Goal: Contribute content: Add original content to the website for others to see

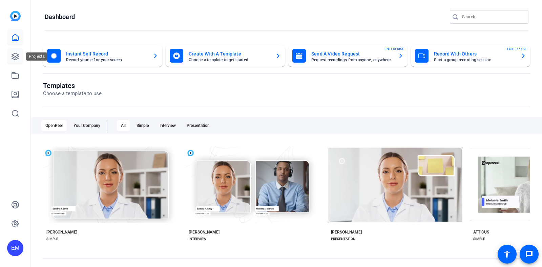
click at [14, 59] on icon at bounding box center [15, 57] width 8 height 8
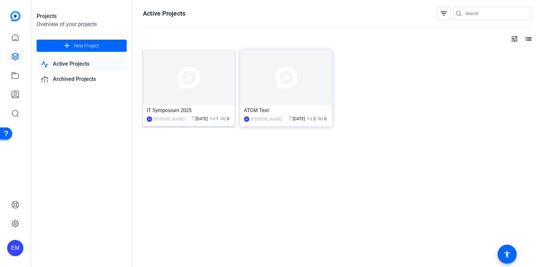
click at [181, 89] on img at bounding box center [189, 78] width 92 height 56
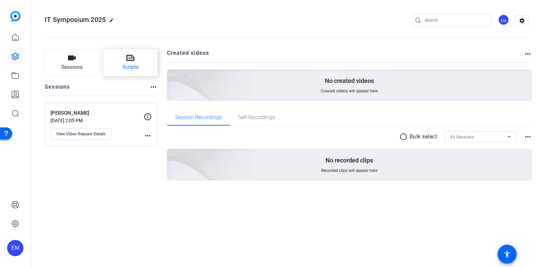
click at [116, 66] on button "Scripts" at bounding box center [130, 62] width 55 height 27
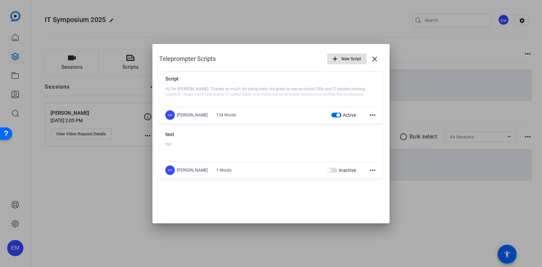
click at [370, 114] on mat-icon "more_horiz" at bounding box center [373, 115] width 8 height 8
click at [382, 126] on span "Edit" at bounding box center [387, 125] width 27 height 8
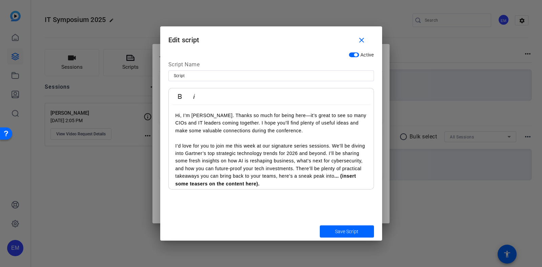
click at [237, 142] on p "I’d love for you to join me this week at our signature series sessions. We’ll b…" at bounding box center [270, 164] width 191 height 45
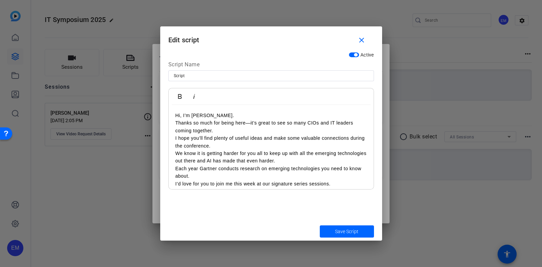
click at [247, 116] on p "Hi, I’m [PERSON_NAME]." at bounding box center [270, 115] width 191 height 7
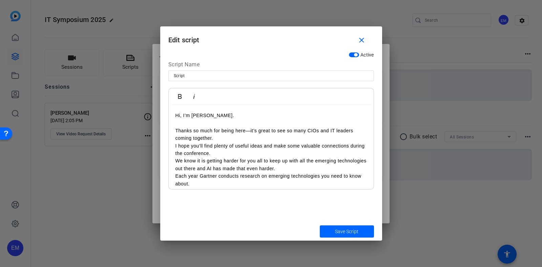
click at [242, 138] on p "Thanks so much for being here—it’s great to see so many CIOs and IT leaders com…" at bounding box center [270, 134] width 191 height 15
click at [241, 121] on p at bounding box center [270, 122] width 191 height 7
click at [232, 136] on p "Thanks so much for being here—it’s great to see so many CIOs and IT leaders com…" at bounding box center [270, 134] width 191 height 15
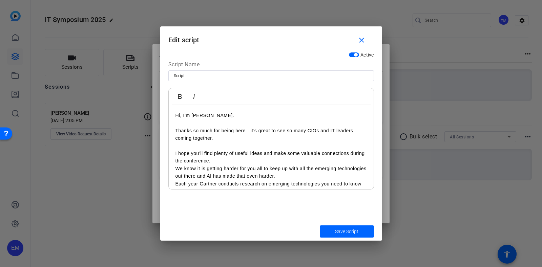
click at [232, 163] on p "I hope you’ll find plenty of useful ideas and make some valuable connections du…" at bounding box center [270, 157] width 191 height 15
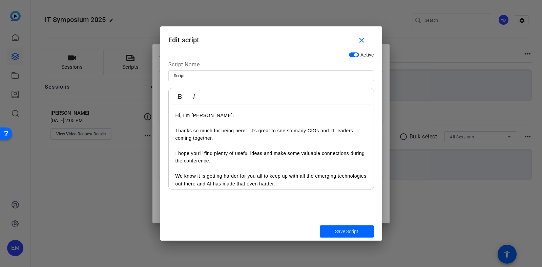
scroll to position [42, 0]
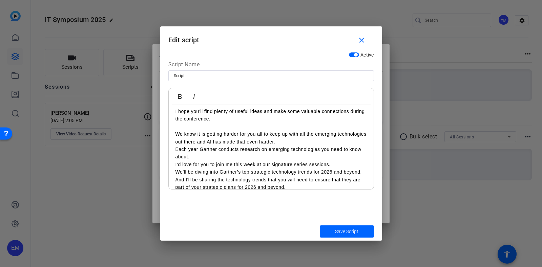
click at [313, 141] on p "We know it is getting harder for you all to keep up with all the emerging techn…" at bounding box center [270, 137] width 191 height 15
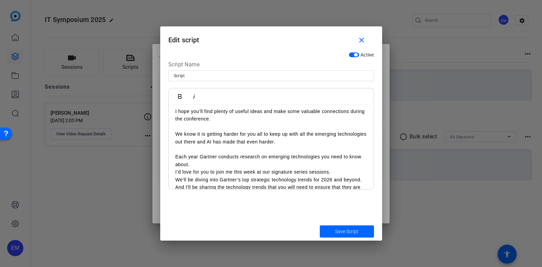
click at [239, 164] on p "Each year Gartner conducts research on emerging technologies you need to know a…" at bounding box center [270, 160] width 191 height 15
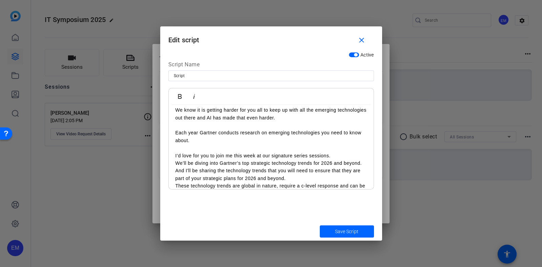
scroll to position [84, 0]
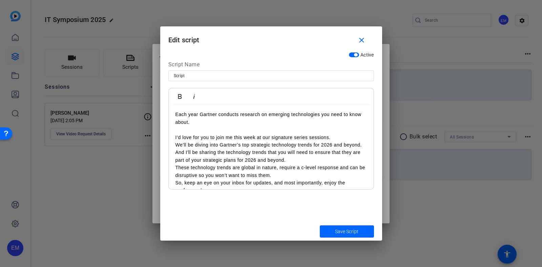
click at [200, 149] on p "We’ll be diving into Gartner’s top strategic technology trends for 2026 and bey…" at bounding box center [270, 144] width 191 height 7
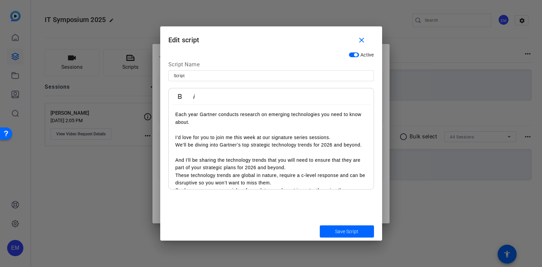
scroll to position [119, 0]
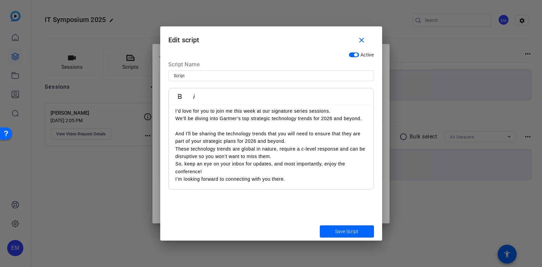
click at [298, 144] on p "And I'll be sharing the technology trends that you will need to ensure that the…" at bounding box center [270, 137] width 191 height 15
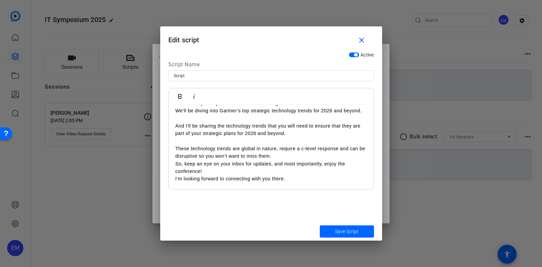
click at [288, 160] on p "These technology trends are global in nature, require a c-level response and ca…" at bounding box center [270, 152] width 191 height 15
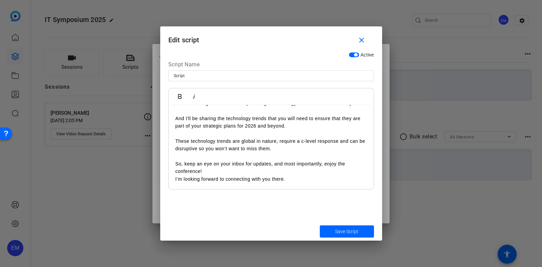
scroll to position [133, 0]
click at [210, 175] on p "So, keep an eye on your inbox for updates, and most importantly, enjoy the conf…" at bounding box center [270, 167] width 191 height 15
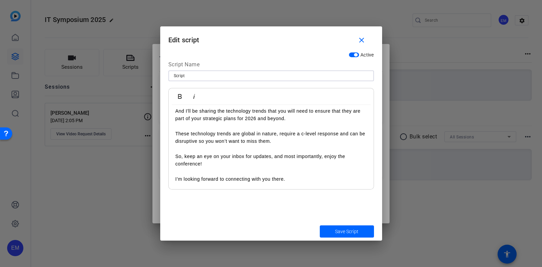
click at [175, 74] on input "Script" at bounding box center [271, 76] width 195 height 8
drag, startPoint x: 178, startPoint y: 77, endPoint x: 195, endPoint y: 76, distance: 17.6
click at [178, 77] on input "U[pdated Script" at bounding box center [271, 76] width 195 height 8
type input "Updated Script"
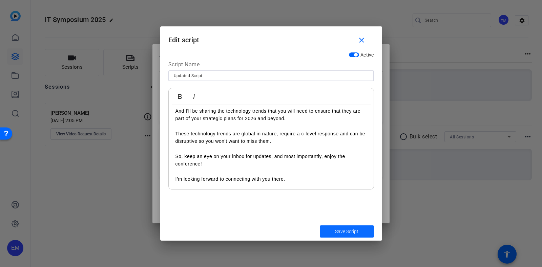
click at [359, 229] on span "submit" at bounding box center [347, 232] width 54 height 16
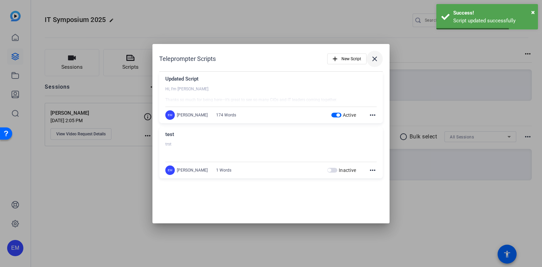
click at [374, 54] on span at bounding box center [375, 59] width 16 height 16
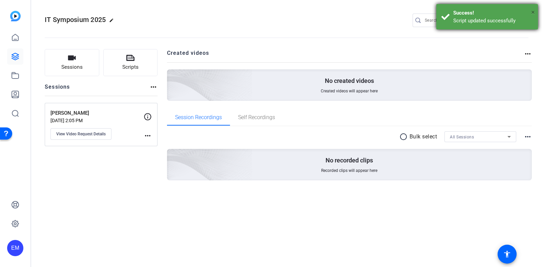
click at [532, 11] on span "×" at bounding box center [533, 12] width 4 height 8
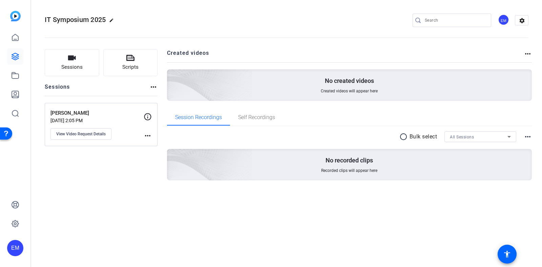
click at [146, 136] on mat-icon "more_horiz" at bounding box center [148, 136] width 8 height 8
drag, startPoint x: 125, startPoint y: 117, endPoint x: 74, endPoint y: 128, distance: 53.1
click at [125, 116] on div at bounding box center [271, 133] width 542 height 267
click at [61, 135] on span "View Video Request Details" at bounding box center [80, 133] width 49 height 5
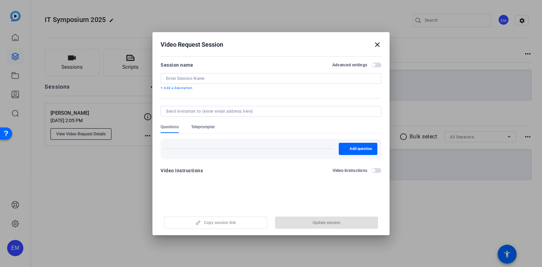
type input "[PERSON_NAME]"
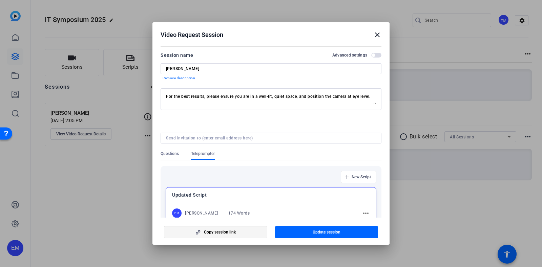
click at [231, 234] on span "Copy session link" at bounding box center [220, 232] width 32 height 5
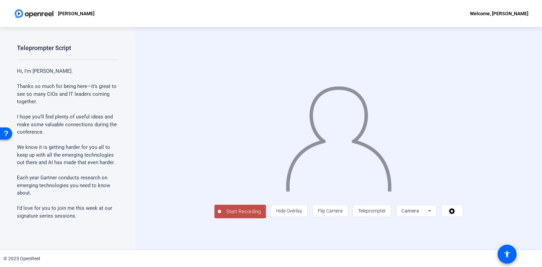
click at [526, 79] on div "Start Recording person Hide Overlay flip Flip Camera article Teleprompter Camera" at bounding box center [339, 138] width 407 height 223
click at [386, 214] on span "Teleprompter" at bounding box center [372, 210] width 28 height 5
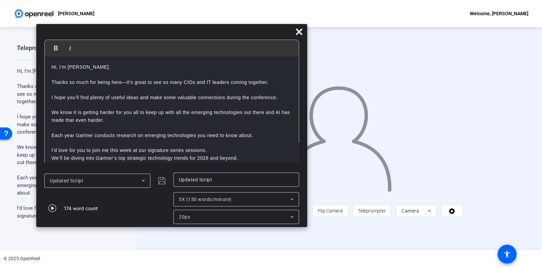
drag, startPoint x: 276, startPoint y: 9, endPoint x: 177, endPoint y: 33, distance: 102.1
click at [177, 33] on div at bounding box center [171, 33] width 271 height 12
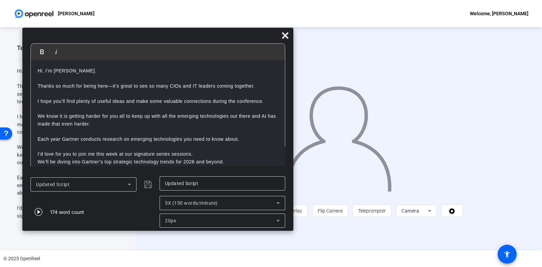
drag, startPoint x: 219, startPoint y: 35, endPoint x: 205, endPoint y: 39, distance: 14.4
click at [205, 39] on div at bounding box center [157, 37] width 271 height 12
click at [221, 216] on span "Start Recording" at bounding box center [243, 212] width 45 height 8
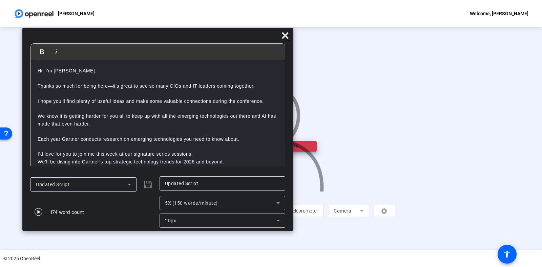
scroll to position [0, 0]
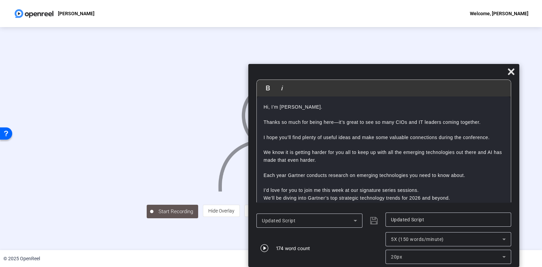
drag, startPoint x: 169, startPoint y: 39, endPoint x: 377, endPoint y: 110, distance: 219.6
click at [387, 140] on div "Bold Italic Hi, I’m Gene Alvarez. Thanks so much for being here—it’s great to s…" at bounding box center [383, 165] width 271 height 203
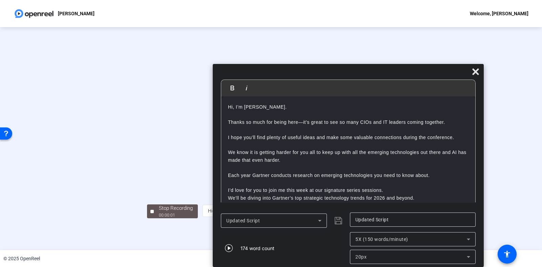
drag, startPoint x: 362, startPoint y: 74, endPoint x: 331, endPoint y: 237, distance: 166.2
click at [331, 237] on div "Bold Italic Hi, I’m Gene Alvarez. Thanks so much for being here—it’s great to s…" at bounding box center [348, 165] width 271 height 203
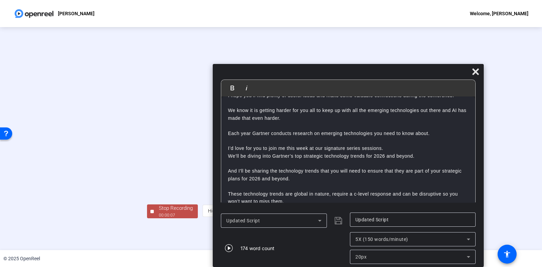
scroll to position [76, 0]
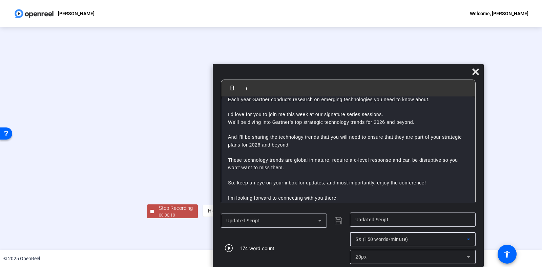
click at [392, 238] on span "5X (150 words/minute)" at bounding box center [381, 239] width 53 height 5
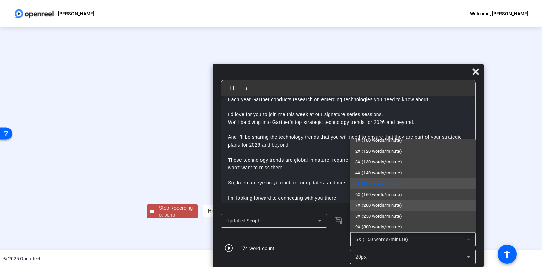
scroll to position [10, 0]
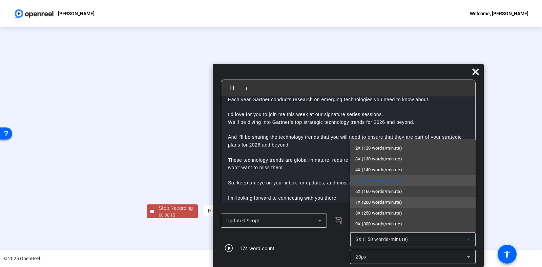
click at [383, 213] on span "8X (250 words/minute)" at bounding box center [378, 213] width 47 height 8
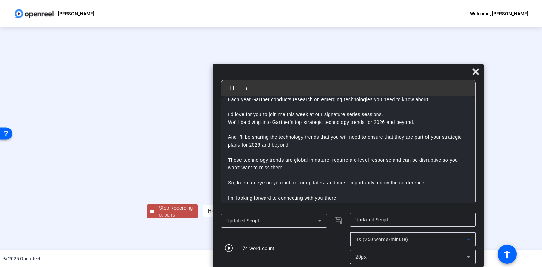
scroll to position [0, 0]
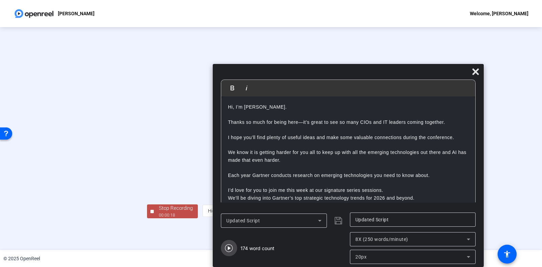
click at [226, 248] on icon "button" at bounding box center [229, 248] width 8 height 8
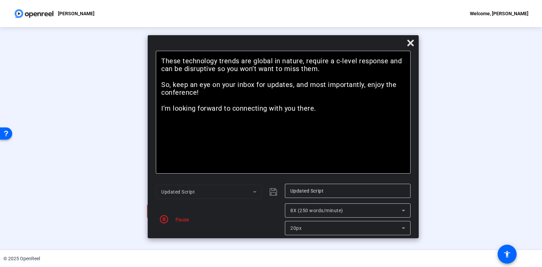
drag, startPoint x: 335, startPoint y: 75, endPoint x: 270, endPoint y: 46, distance: 71.1
click at [270, 46] on div at bounding box center [283, 45] width 271 height 12
click at [313, 209] on span "8X (250 words/minute)" at bounding box center [316, 210] width 53 height 5
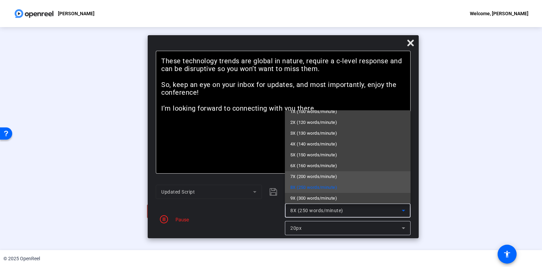
scroll to position [10, 0]
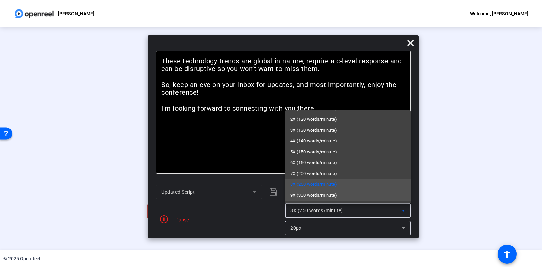
click at [318, 194] on span "9X (300 words/minute)" at bounding box center [313, 195] width 47 height 8
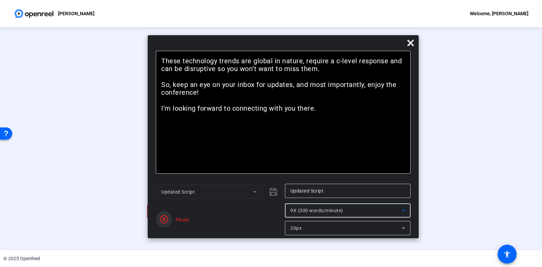
click at [162, 220] on icon "button" at bounding box center [164, 219] width 8 height 8
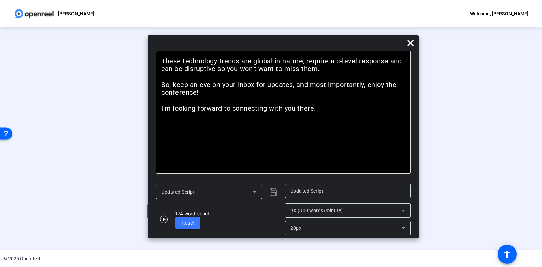
click at [259, 193] on div "Updated Script" at bounding box center [209, 192] width 106 height 14
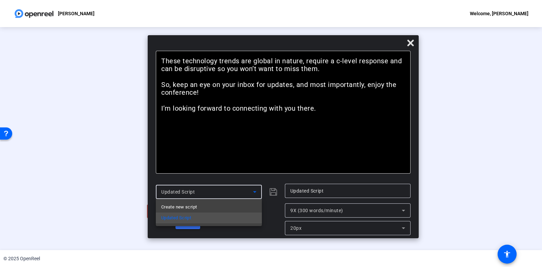
click at [259, 193] on div at bounding box center [271, 133] width 542 height 267
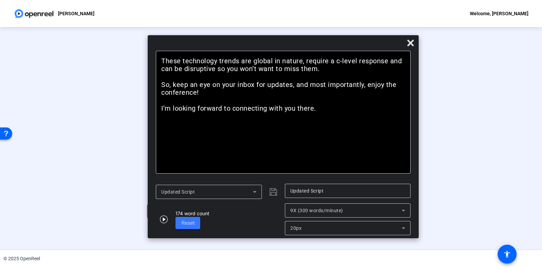
click at [270, 192] on div "Updated Script" at bounding box center [219, 192] width 126 height 16
click at [315, 223] on div "20px" at bounding box center [347, 228] width 115 height 14
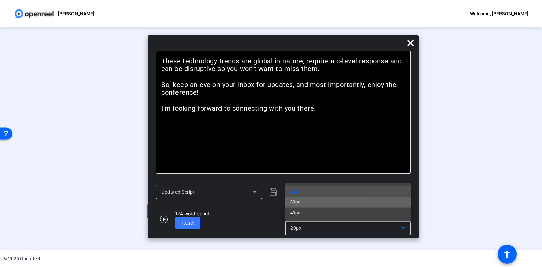
click at [304, 207] on mat-option "30px" at bounding box center [348, 202] width 126 height 11
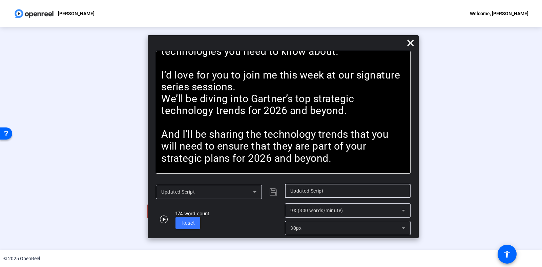
click at [306, 194] on input "Updated Script" at bounding box center [347, 191] width 115 height 8
click at [321, 209] on span "9X (300 words/minute)" at bounding box center [316, 210] width 53 height 5
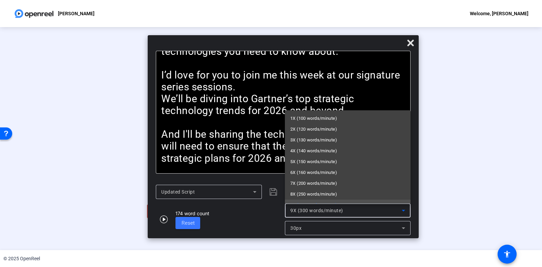
scroll to position [7, 0]
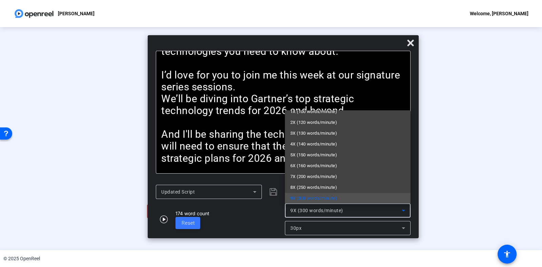
click at [278, 195] on div at bounding box center [271, 133] width 542 height 267
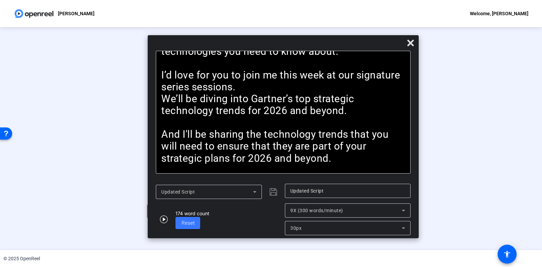
click at [274, 193] on div "Updated Script" at bounding box center [219, 192] width 126 height 16
click at [181, 222] on span at bounding box center [187, 223] width 25 height 16
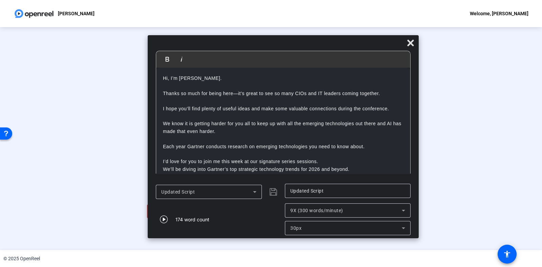
click at [307, 225] on div "30px" at bounding box center [345, 228] width 111 height 8
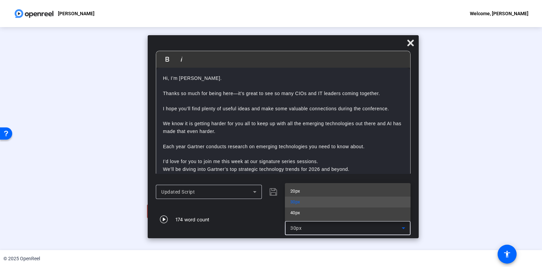
click at [303, 185] on div "20px 30px 40px" at bounding box center [348, 202] width 126 height 38
click at [303, 189] on mat-option "20px" at bounding box center [348, 191] width 126 height 11
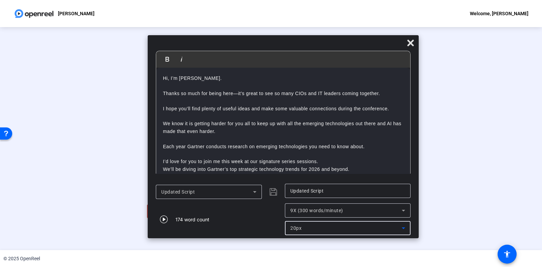
click at [313, 227] on div "20px" at bounding box center [345, 228] width 111 height 8
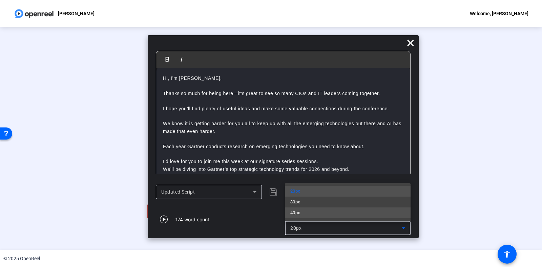
click at [305, 211] on mat-option "40px" at bounding box center [348, 213] width 126 height 11
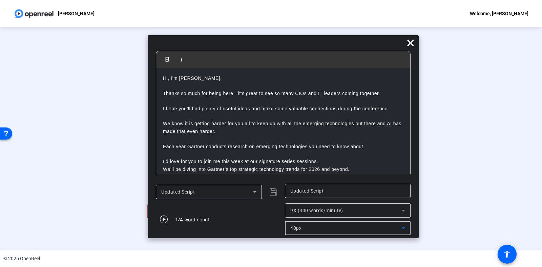
click at [309, 209] on span "9X (300 words/minute)" at bounding box center [316, 210] width 53 height 5
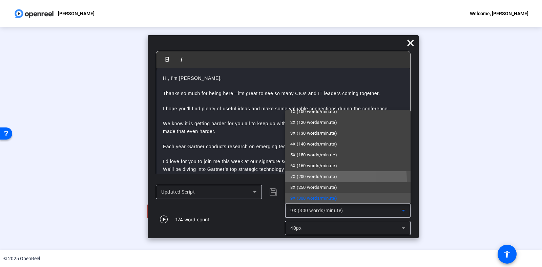
click at [305, 181] on mat-option "7X (200 words/minute)" at bounding box center [348, 176] width 126 height 11
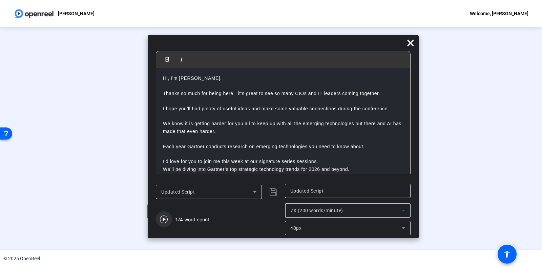
click at [163, 219] on icon "button" at bounding box center [164, 220] width 8 height 8
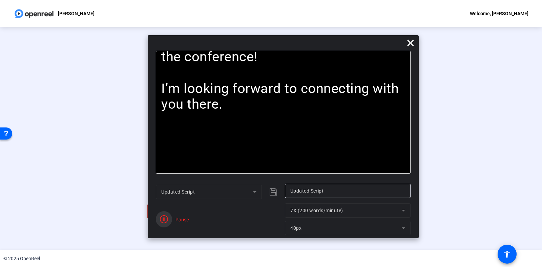
click at [163, 219] on icon "button" at bounding box center [164, 219] width 8 height 8
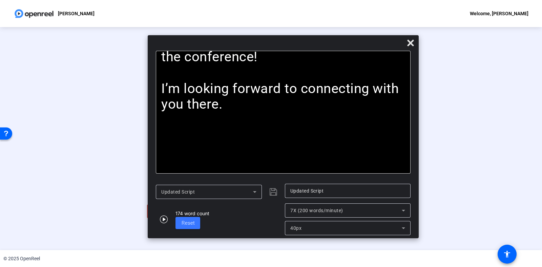
click at [327, 211] on span "7X (200 words/minute)" at bounding box center [316, 210] width 53 height 5
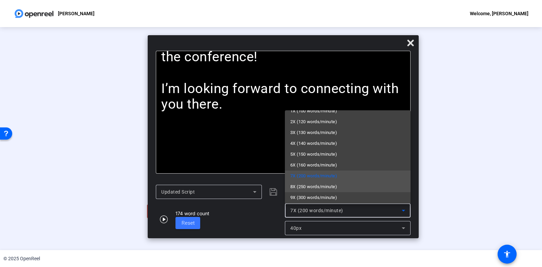
scroll to position [10, 0]
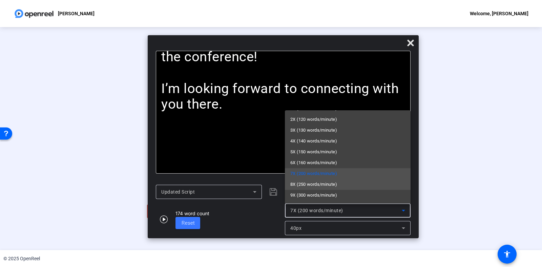
click at [312, 188] on span "8X (250 words/minute)" at bounding box center [313, 185] width 47 height 8
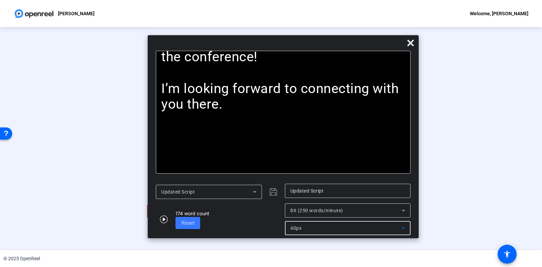
click at [322, 226] on div "40px" at bounding box center [345, 228] width 111 height 8
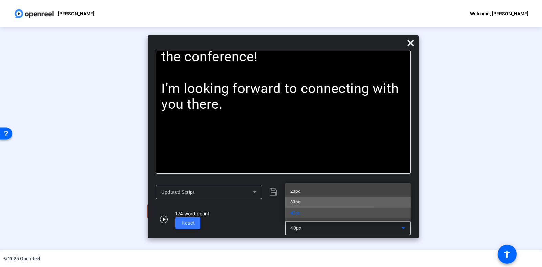
click at [305, 205] on mat-option "30px" at bounding box center [348, 202] width 126 height 11
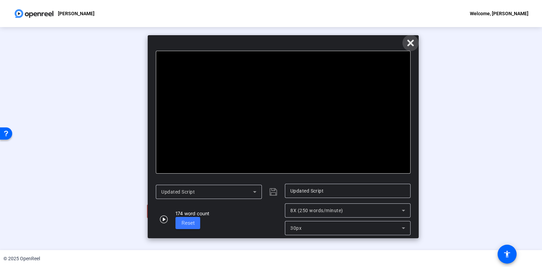
click at [410, 42] on icon at bounding box center [410, 43] width 6 height 6
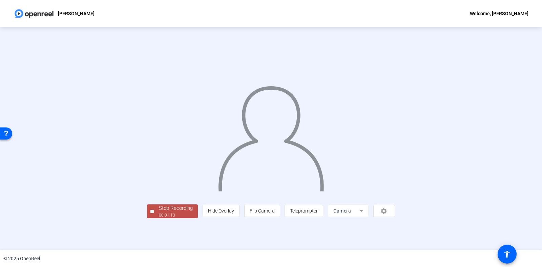
scroll to position [3, 0]
click at [159, 219] on div "00:01:14" at bounding box center [176, 215] width 34 height 6
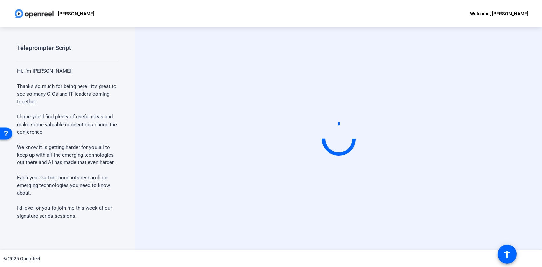
scroll to position [0, 0]
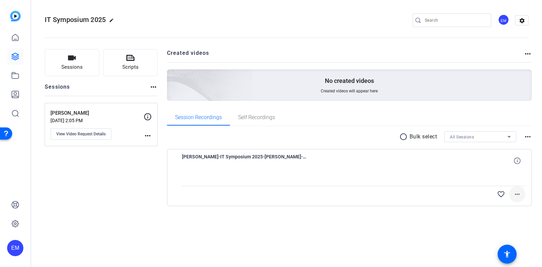
click at [518, 195] on mat-icon "more_horiz" at bounding box center [517, 194] width 8 height 8
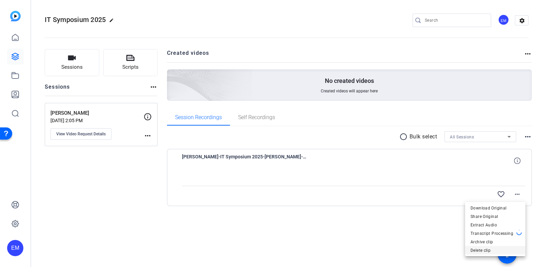
click at [490, 250] on span "Delete clip" at bounding box center [495, 251] width 49 height 8
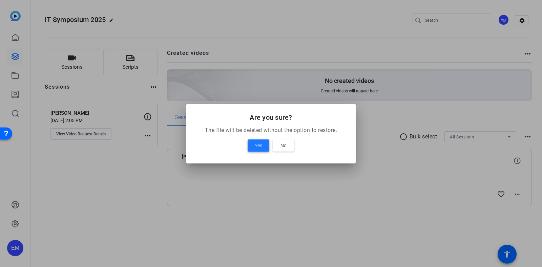
click at [256, 146] on span "Yes" at bounding box center [258, 146] width 7 height 8
